Goal: Transaction & Acquisition: Download file/media

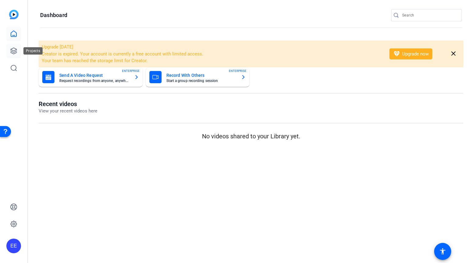
click at [14, 51] on icon at bounding box center [14, 51] width 6 height 6
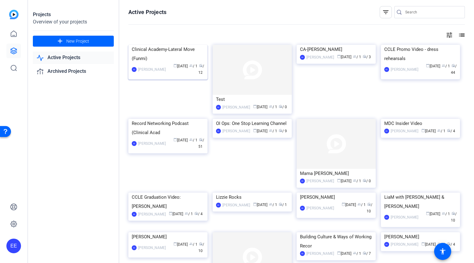
click at [179, 45] on img at bounding box center [167, 45] width 79 height 0
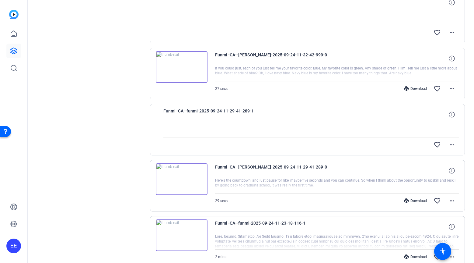
scroll to position [313, 0]
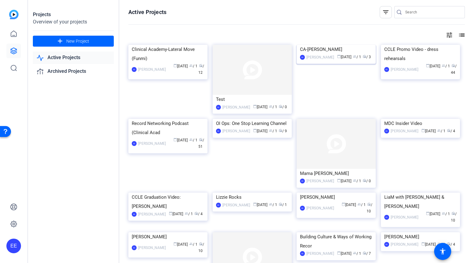
click at [316, 45] on img at bounding box center [336, 45] width 79 height 0
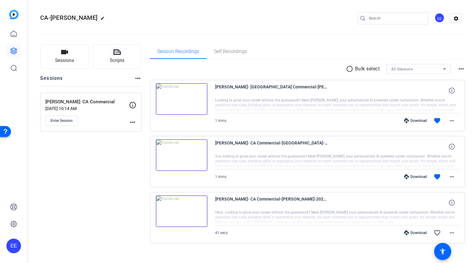
click at [183, 156] on img at bounding box center [182, 155] width 52 height 32
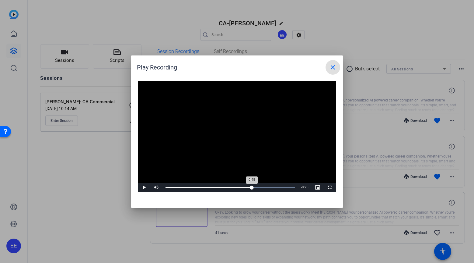
click at [252, 187] on div "Loaded : 100.00% 0:48 0:48" at bounding box center [230, 188] width 129 height 2
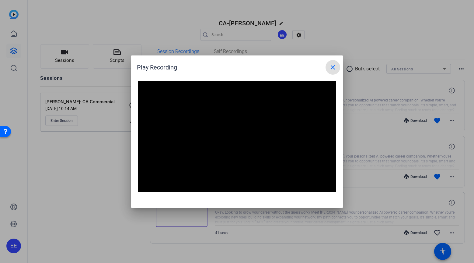
click at [332, 71] on span at bounding box center [333, 67] width 15 height 15
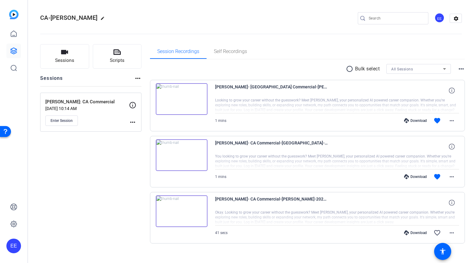
click at [183, 101] on img at bounding box center [182, 99] width 52 height 32
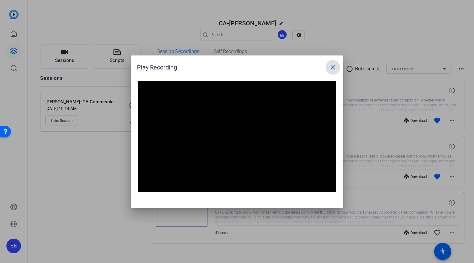
click at [335, 69] on mat-icon "close" at bounding box center [332, 67] width 7 height 7
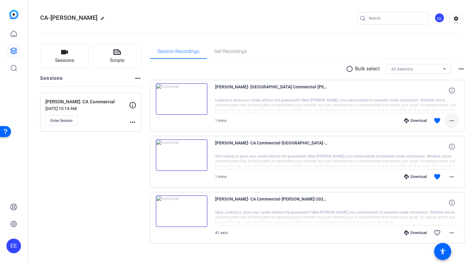
click at [450, 123] on mat-icon "more_horiz" at bounding box center [451, 120] width 7 height 7
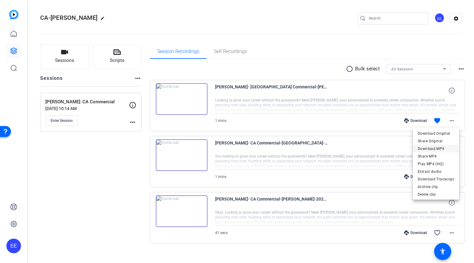
click at [441, 148] on span "Download MP4" at bounding box center [436, 148] width 37 height 7
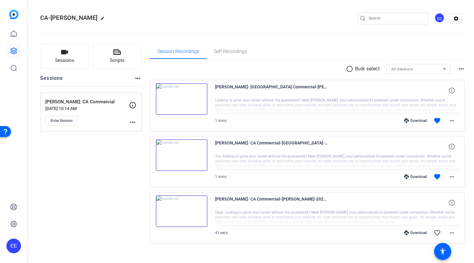
scroll to position [4, 0]
